Goal: Task Accomplishment & Management: Manage account settings

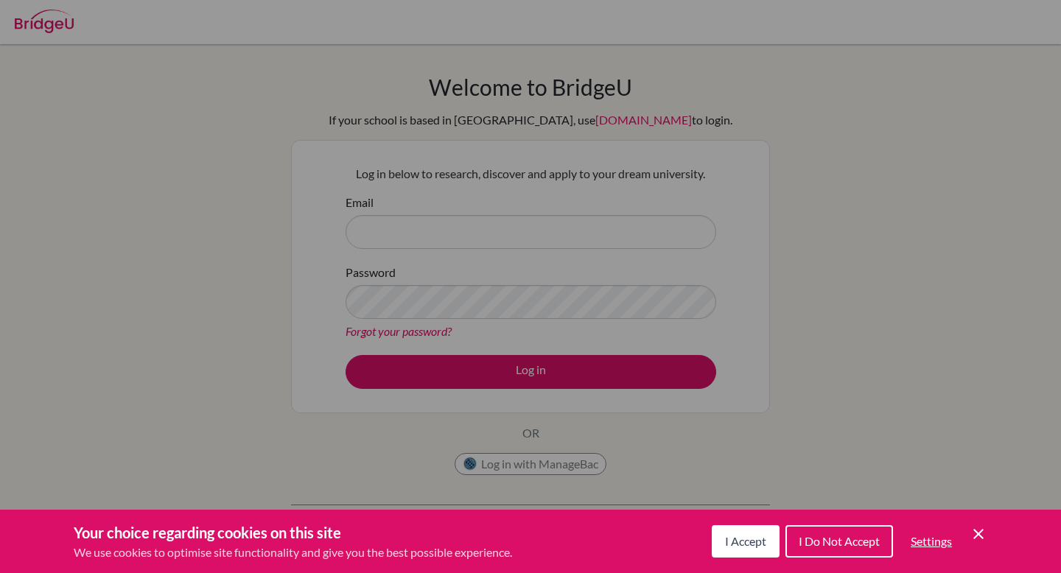
click at [979, 530] on icon "Cookie Control Close Icon" at bounding box center [978, 534] width 18 height 18
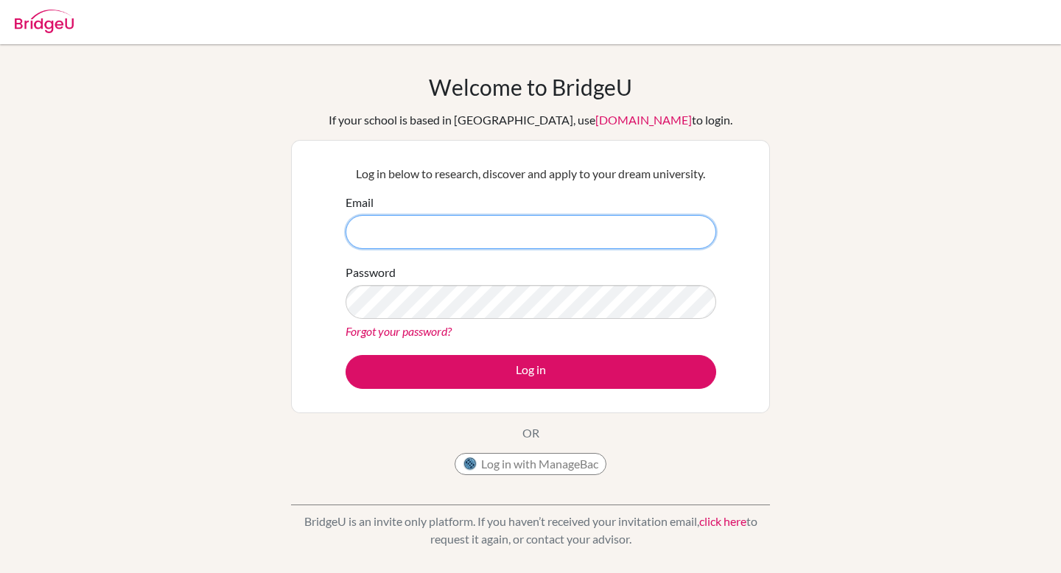
click at [620, 225] on input "Email" at bounding box center [531, 232] width 371 height 34
type input "[EMAIL_ADDRESS][DOMAIN_NAME]"
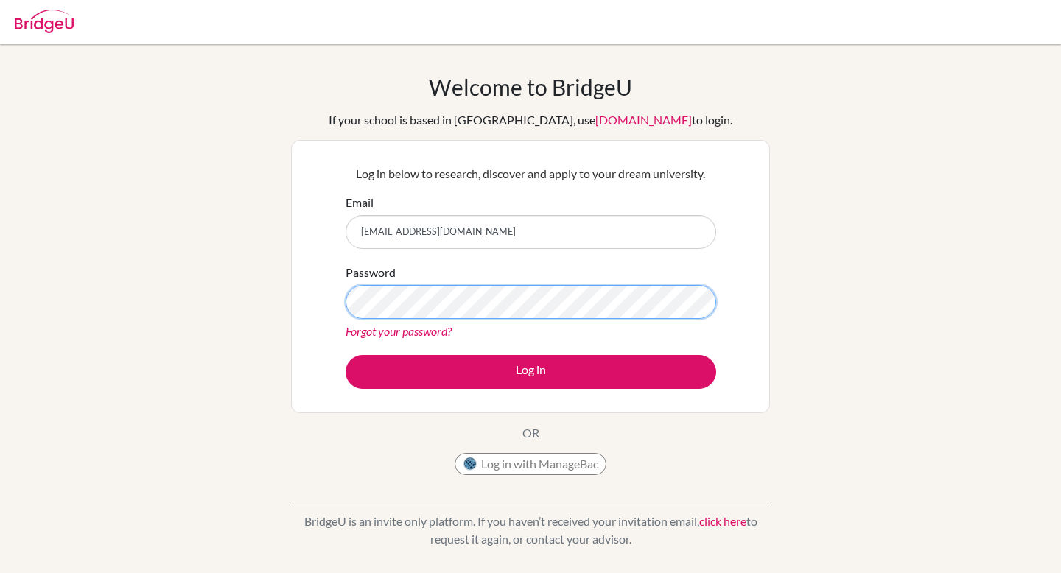
click at [346, 355] on button "Log in" at bounding box center [531, 372] width 371 height 34
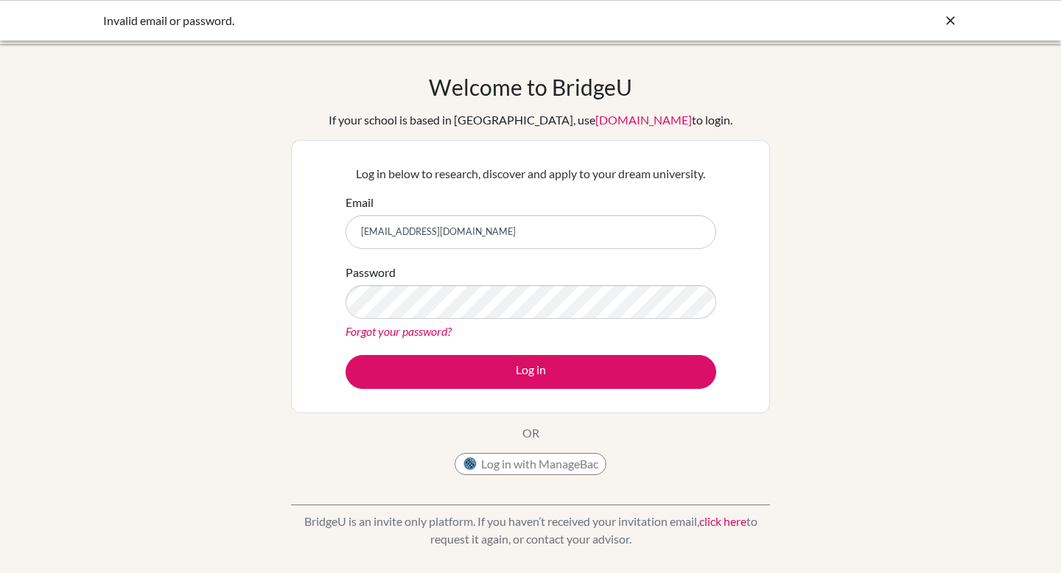
click at [540, 232] on input "[EMAIL_ADDRESS][DOMAIN_NAME]" at bounding box center [531, 232] width 371 height 34
drag, startPoint x: 540, startPoint y: 232, endPoint x: 311, endPoint y: 233, distance: 229.1
click at [311, 233] on div "Log in below to research, discover and apply to your dream university. Email ma…" at bounding box center [530, 276] width 479 height 273
type input "sandoval.mariana@eastudents.edu.sv"
click at [346, 355] on button "Log in" at bounding box center [531, 372] width 371 height 34
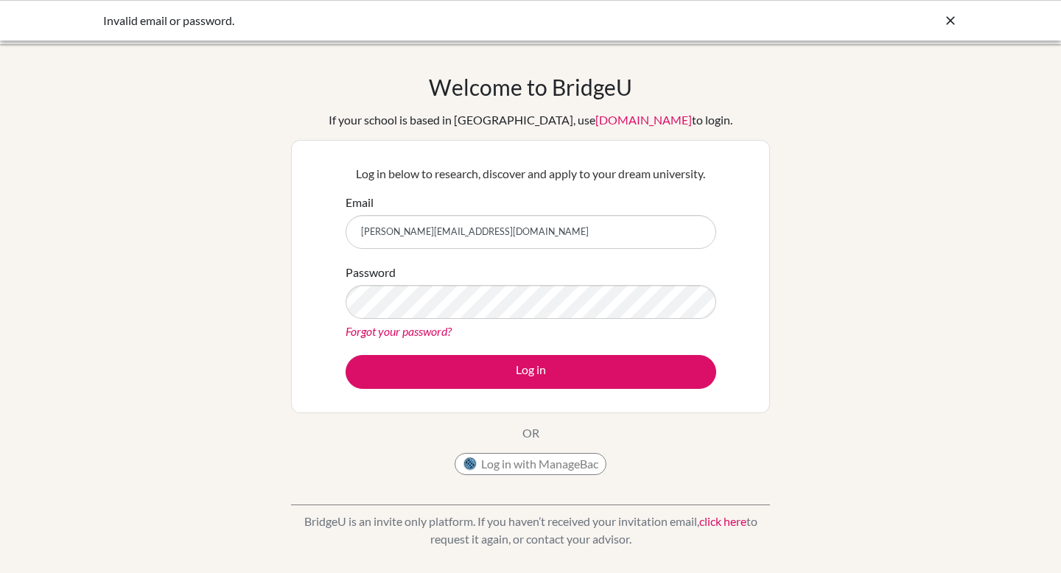
click at [538, 240] on input "[PERSON_NAME][EMAIL_ADDRESS][DOMAIN_NAME]" at bounding box center [531, 232] width 371 height 34
click at [950, 24] on icon at bounding box center [950, 20] width 15 height 15
